Goal: Task Accomplishment & Management: Manage account settings

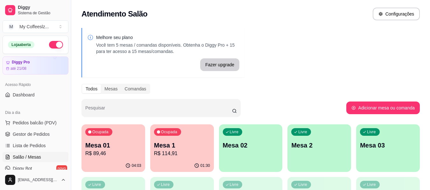
click at [59, 134] on link "Gestor de Pedidos" at bounding box center [36, 134] width 66 height 10
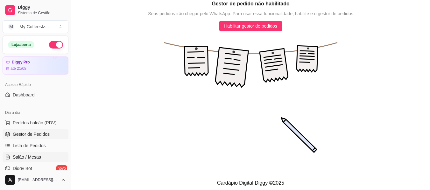
click at [31, 158] on span "Salão / Mesas" at bounding box center [27, 157] width 28 height 6
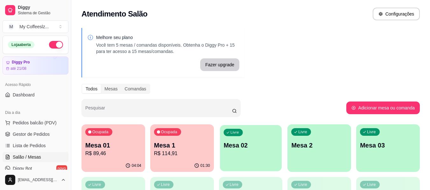
click at [242, 146] on p "Mesa 02" at bounding box center [250, 146] width 54 height 9
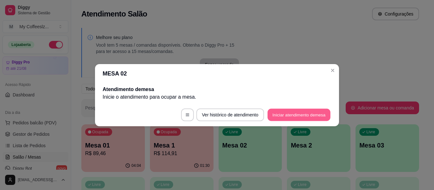
click at [284, 113] on button "Iniciar atendimento de mesa" at bounding box center [299, 115] width 63 height 12
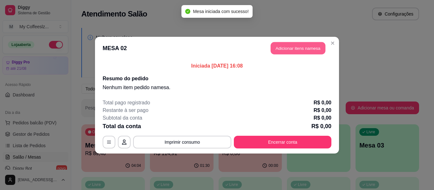
click at [303, 48] on button "Adicionar itens na mesa" at bounding box center [298, 48] width 55 height 12
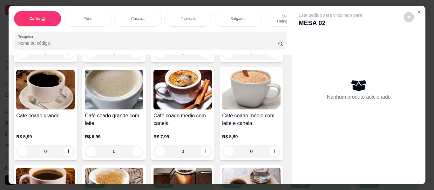
scroll to position [127, 0]
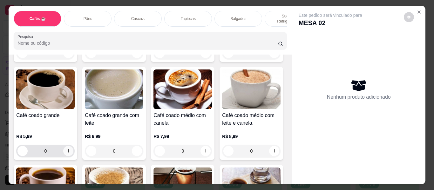
click at [71, 149] on icon "increase-product-quantity" at bounding box center [68, 151] width 5 height 5
type input "1"
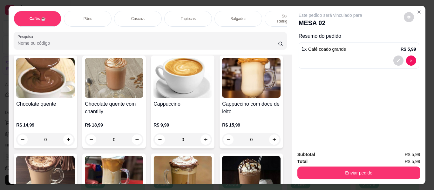
scroll to position [541, 0]
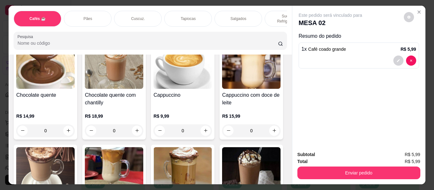
click at [268, 12] on div "Sucos e Refrigerantes" at bounding box center [289, 19] width 48 height 16
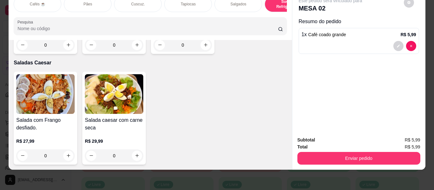
scroll to position [3594, 0]
type input "1"
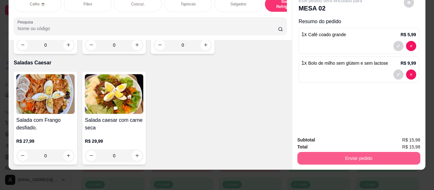
click at [328, 156] on button "Enviar pedido" at bounding box center [359, 158] width 123 height 13
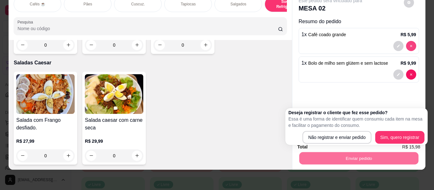
click at [409, 41] on button "decrease-product-quantity" at bounding box center [411, 46] width 10 height 10
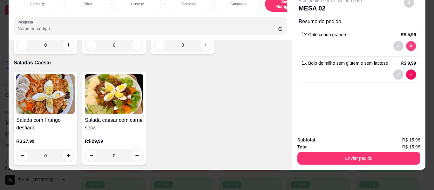
type input "0"
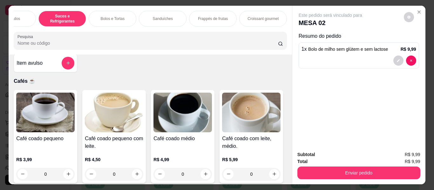
scroll to position [0, 0]
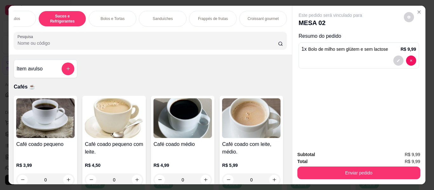
click at [72, 72] on button "add-separate-item" at bounding box center [68, 69] width 13 height 13
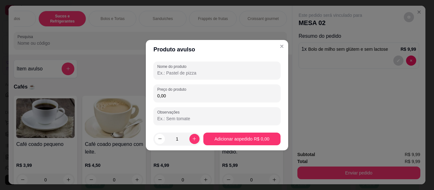
click at [176, 74] on input "Nome do produto" at bounding box center [217, 73] width 120 height 6
click at [181, 74] on input "café com [PERSON_NAME]" at bounding box center [217, 73] width 120 height 6
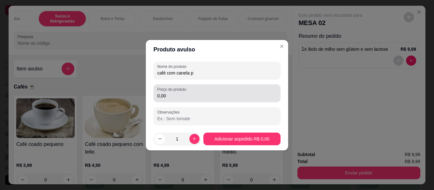
type input "café com canela p"
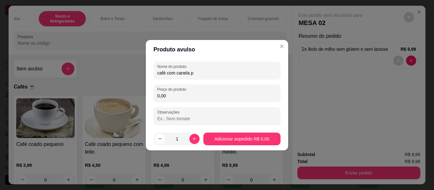
click at [190, 93] on input "0,00" at bounding box center [217, 96] width 120 height 6
type input "5,99"
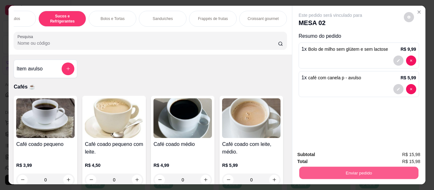
click at [325, 167] on button "Enviar pedido" at bounding box center [358, 173] width 119 height 12
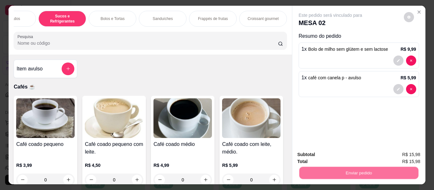
click at [327, 159] on button "Não registrar e enviar pedido" at bounding box center [338, 155] width 66 height 12
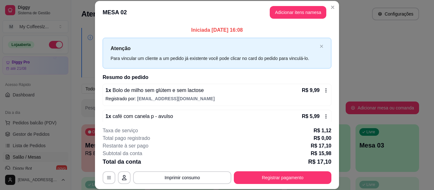
click at [319, 112] on div "1 x café com canela p - avulso R$ 5,99 Registrado por: [EMAIL_ADDRESS][DOMAIN_N…" at bounding box center [217, 121] width 229 height 22
click at [319, 87] on div "R$ 9,99" at bounding box center [315, 91] width 27 height 8
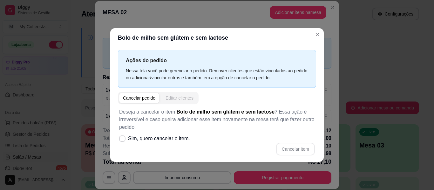
click at [172, 98] on div "Editar clientes" at bounding box center [180, 98] width 28 height 6
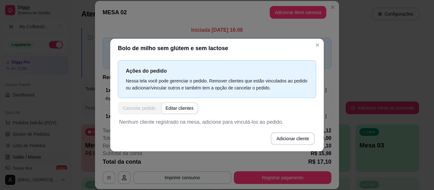
click at [141, 106] on div "Cancelar pedido" at bounding box center [139, 108] width 32 height 6
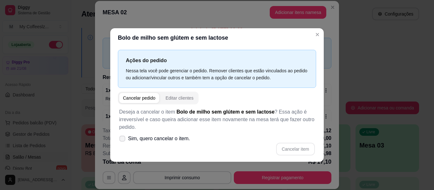
click at [125, 137] on span at bounding box center [123, 139] width 6 height 6
click at [123, 140] on input "Sim, quero cancelar o item." at bounding box center [121, 142] width 4 height 4
checkbox input "true"
click at [311, 149] on button "Cancelar item" at bounding box center [295, 149] width 39 height 13
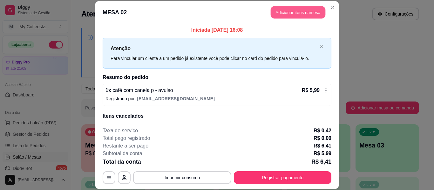
click at [278, 11] on button "Adicionar itens na mesa" at bounding box center [298, 12] width 55 height 12
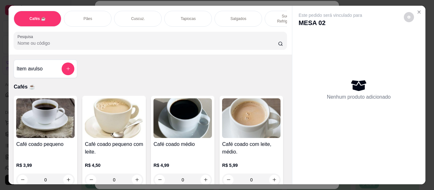
click at [270, 14] on p "Sucos e Refrigerantes" at bounding box center [288, 19] width 37 height 10
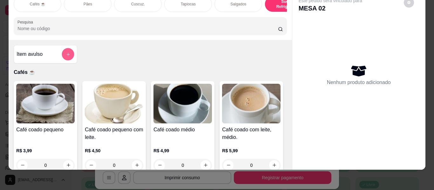
click at [66, 53] on icon "add-separate-item" at bounding box center [68, 54] width 5 height 5
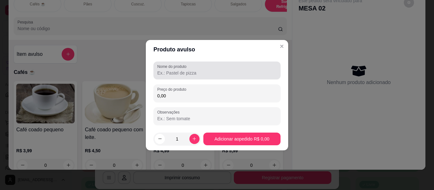
click at [189, 67] on label "Nome do produto" at bounding box center [172, 66] width 31 height 5
click at [189, 70] on input "Nome do produto" at bounding box center [217, 73] width 120 height 6
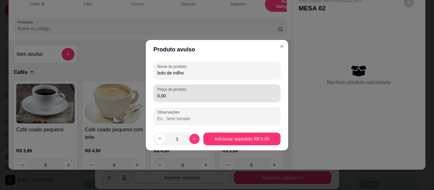
type input "bolo de milho"
click at [190, 93] on input "0,00" at bounding box center [217, 96] width 120 height 6
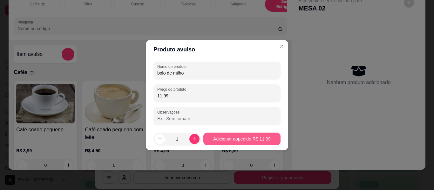
type input "11,99"
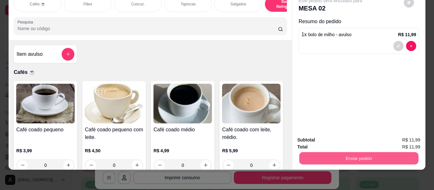
click at [334, 153] on button "Enviar pedido" at bounding box center [358, 159] width 119 height 12
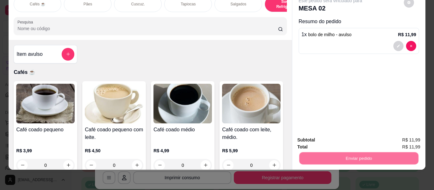
click at [333, 139] on button "Não registrar e enviar pedido" at bounding box center [338, 138] width 64 height 12
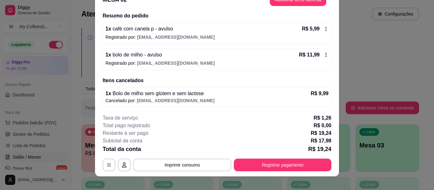
scroll to position [19, 0]
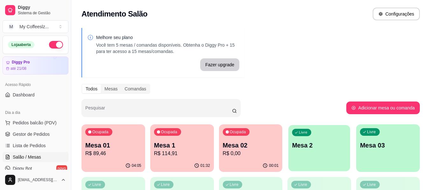
click at [312, 154] on div "Livre Mesa 2" at bounding box center [319, 144] width 62 height 39
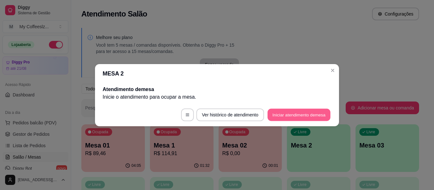
click at [284, 114] on button "Iniciar atendimento de mesa" at bounding box center [299, 115] width 63 height 12
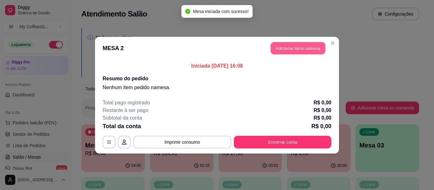
click at [276, 45] on button "Adicionar itens na mesa" at bounding box center [298, 48] width 55 height 12
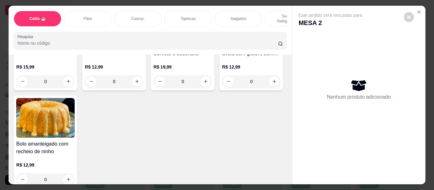
scroll to position [2957, 0]
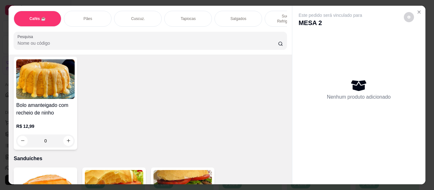
type input "1"
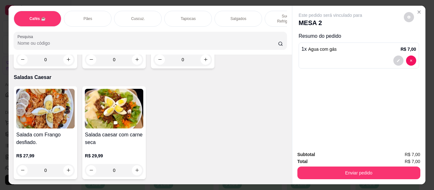
scroll to position [3593, 0]
type input "1"
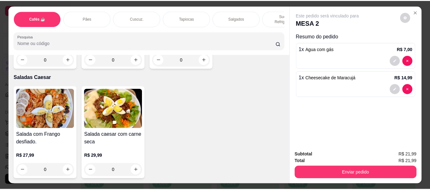
scroll to position [3784, 0]
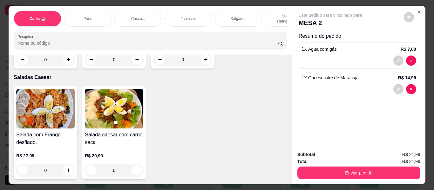
type input "1"
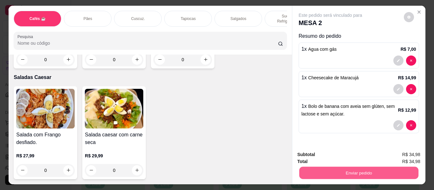
click at [363, 168] on button "Enviar pedido" at bounding box center [358, 173] width 119 height 12
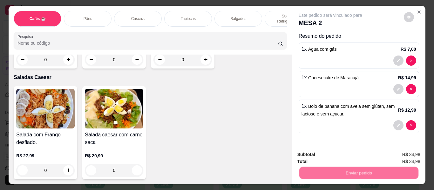
click at [350, 155] on button "Não registrar e enviar pedido" at bounding box center [338, 155] width 66 height 12
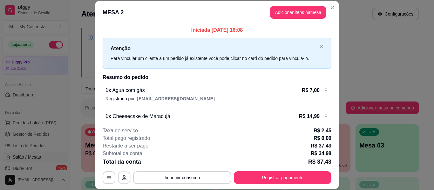
click at [124, 178] on icon "button" at bounding box center [124, 178] width 5 height 5
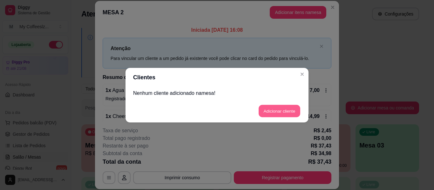
click at [269, 108] on button "Adicionar cliente" at bounding box center [280, 111] width 42 height 12
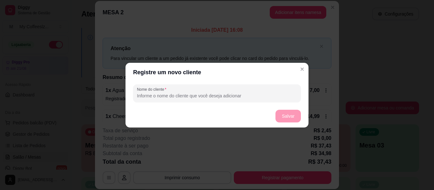
click at [173, 96] on input "Nome do cliente" at bounding box center [217, 96] width 160 height 6
type input "meninas"
click at [276, 115] on button "Salvar" at bounding box center [288, 116] width 25 height 13
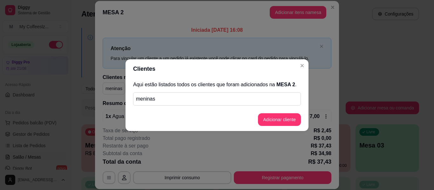
click at [198, 106] on div "Aqui estão listados todos os clientes que foram adicionados na MESA 2 . meninas" at bounding box center [217, 94] width 183 height 30
click at [196, 102] on p "meninas" at bounding box center [217, 99] width 162 height 8
click at [194, 97] on p "meninas" at bounding box center [217, 99] width 162 height 8
click at [274, 122] on button "Adicionar cliente" at bounding box center [279, 120] width 43 height 13
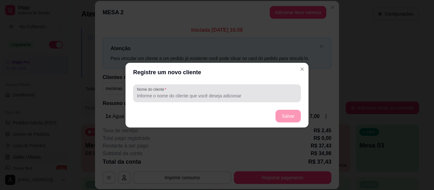
click at [160, 99] on input "Nome do cliente" at bounding box center [217, 96] width 160 height 6
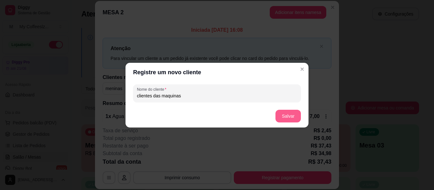
type input "clientes das maquinas"
click at [293, 112] on button "Salvar" at bounding box center [288, 116] width 25 height 12
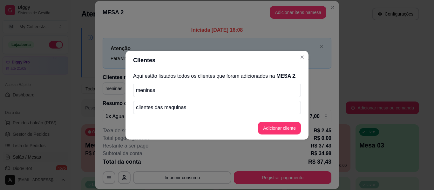
click at [211, 89] on p "meninas" at bounding box center [217, 91] width 162 height 8
click at [228, 89] on p "meninas" at bounding box center [217, 91] width 162 height 8
click at [227, 91] on p "meninas" at bounding box center [217, 91] width 162 height 8
click at [229, 94] on div "meninas" at bounding box center [217, 90] width 168 height 13
click at [223, 92] on p "meninas" at bounding box center [217, 91] width 162 height 8
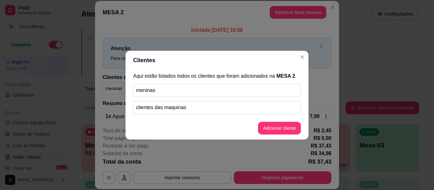
drag, startPoint x: 237, startPoint y: 95, endPoint x: 250, endPoint y: 93, distance: 12.5
click at [238, 95] on div "meninas" at bounding box center [217, 90] width 168 height 13
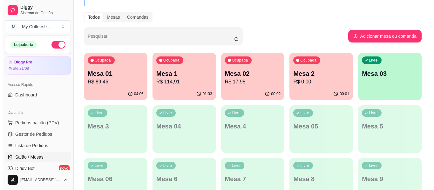
scroll to position [95, 0]
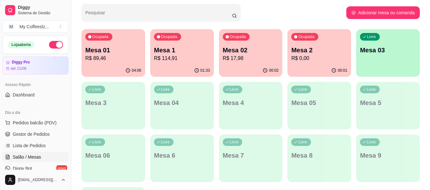
click at [110, 70] on div "04:06" at bounding box center [113, 71] width 64 height 12
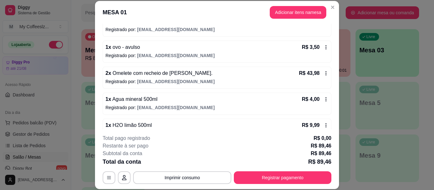
scroll to position [109, 0]
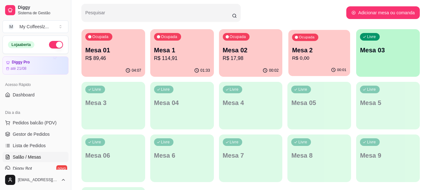
click at [337, 58] on p "R$ 0,00" at bounding box center [319, 58] width 54 height 7
click at [249, 53] on p "Mesa 02" at bounding box center [250, 50] width 54 height 9
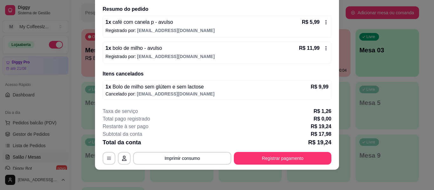
scroll to position [17, 0]
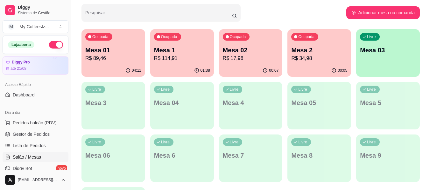
click at [312, 55] on p "R$ 34,98" at bounding box center [319, 59] width 56 height 8
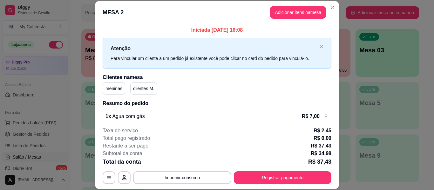
click at [309, 63] on div "Atenção Para vincular um cliente a um pedido já existente você pode clicar no c…" at bounding box center [217, 53] width 229 height 31
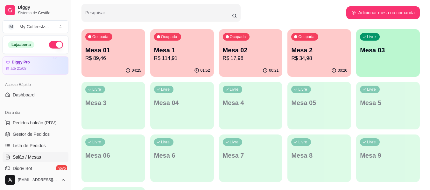
click at [311, 61] on p "R$ 34,98" at bounding box center [319, 59] width 56 height 8
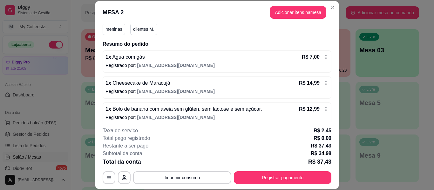
scroll to position [65, 0]
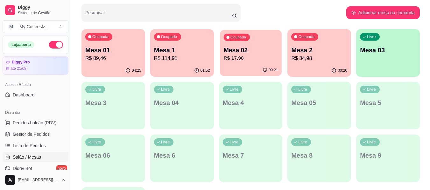
click at [249, 56] on p "R$ 17,98" at bounding box center [250, 58] width 54 height 7
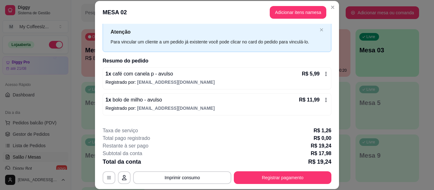
scroll to position [32, 0]
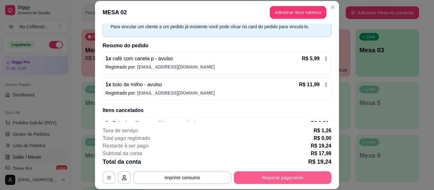
click at [266, 180] on button "Registrar pagamento" at bounding box center [283, 178] width 98 height 13
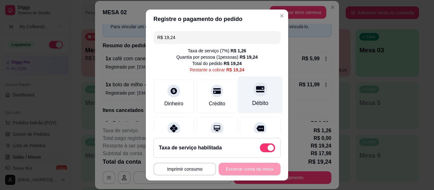
click at [252, 100] on div "Débito" at bounding box center [260, 103] width 16 height 8
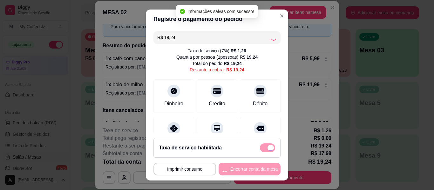
type input "R$ 0,00"
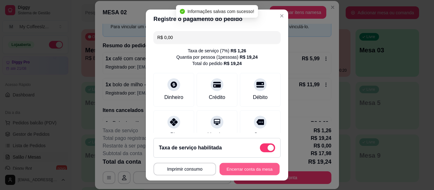
click at [235, 174] on button "Encerrar conta da mesa" at bounding box center [250, 169] width 60 height 12
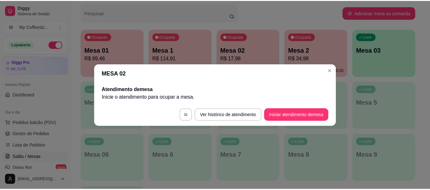
scroll to position [0, 0]
